Goal: Task Accomplishment & Management: Manage account settings

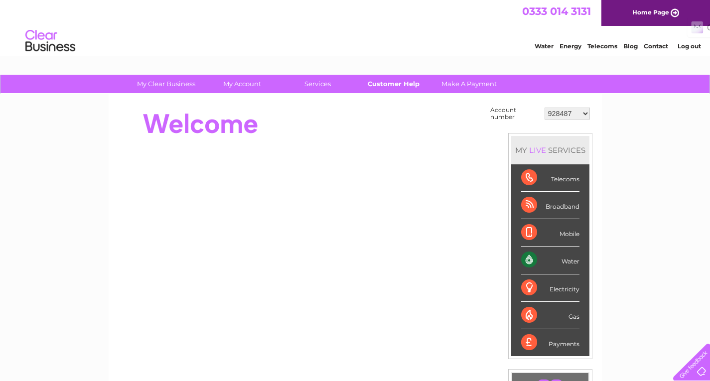
click at [393, 86] on link "Customer Help" at bounding box center [393, 84] width 82 height 18
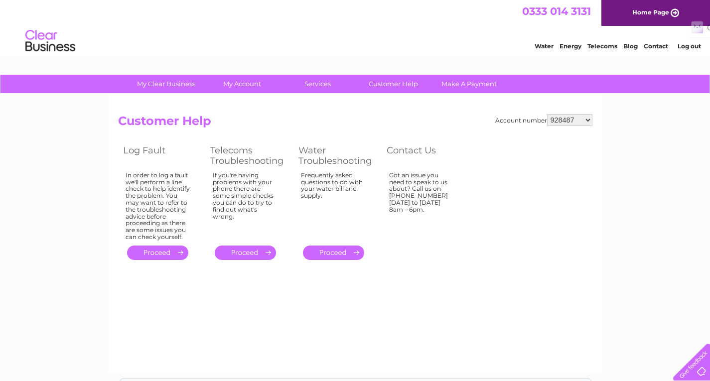
click at [49, 42] on img at bounding box center [50, 41] width 51 height 30
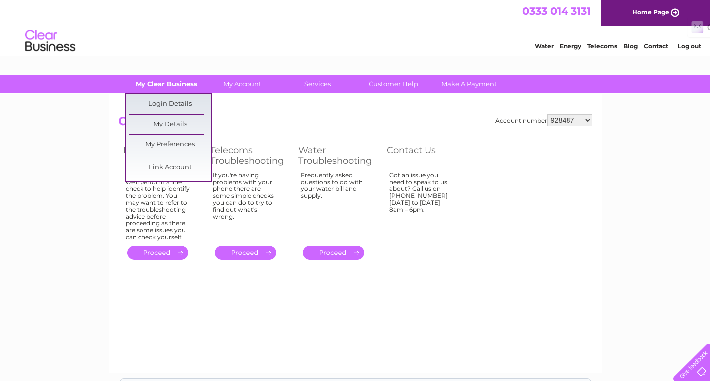
click at [157, 82] on link "My Clear Business" at bounding box center [166, 84] width 82 height 18
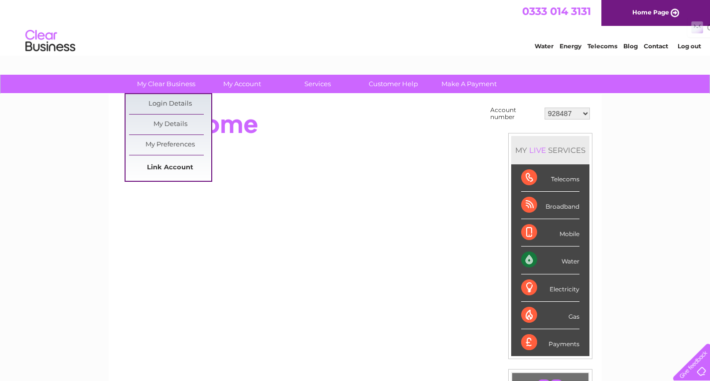
click at [174, 165] on link "Link Account" at bounding box center [170, 168] width 82 height 20
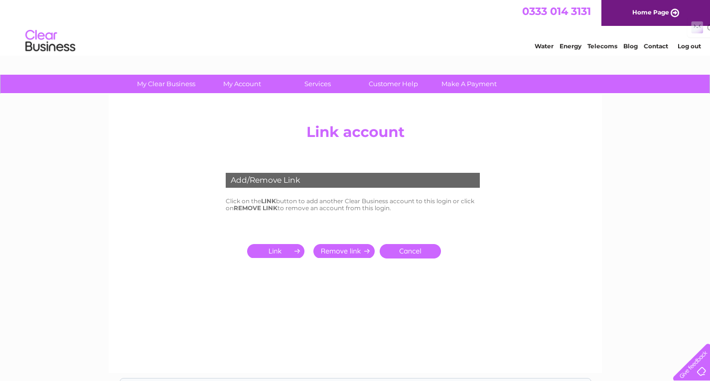
click at [290, 254] on input "submit" at bounding box center [277, 251] width 61 height 14
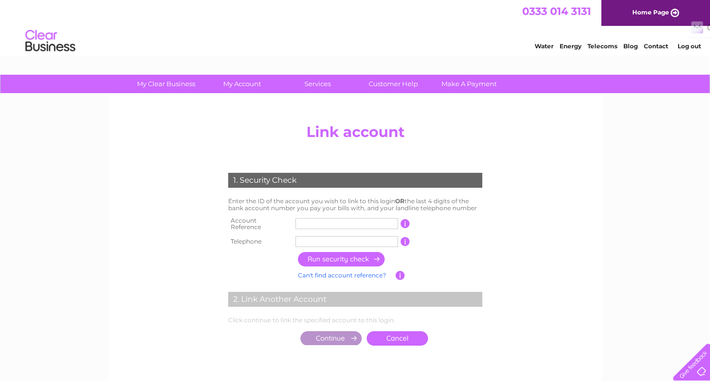
click at [339, 219] on input "text" at bounding box center [346, 223] width 103 height 11
type input "937550"
click at [401, 87] on link "Customer Help" at bounding box center [393, 84] width 82 height 18
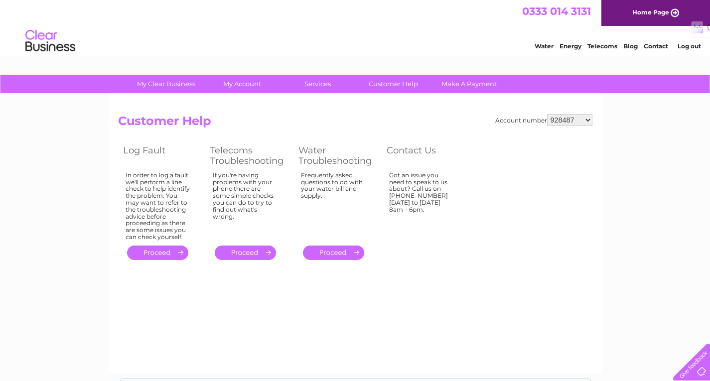
click at [545, 44] on link "Water" at bounding box center [544, 45] width 19 height 7
